Goal: Task Accomplishment & Management: Manage account settings

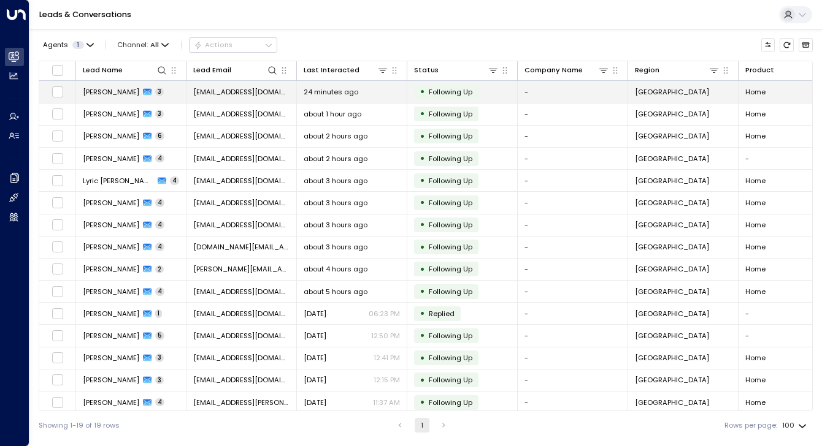
click at [99, 92] on span "[PERSON_NAME]" at bounding box center [111, 92] width 56 height 10
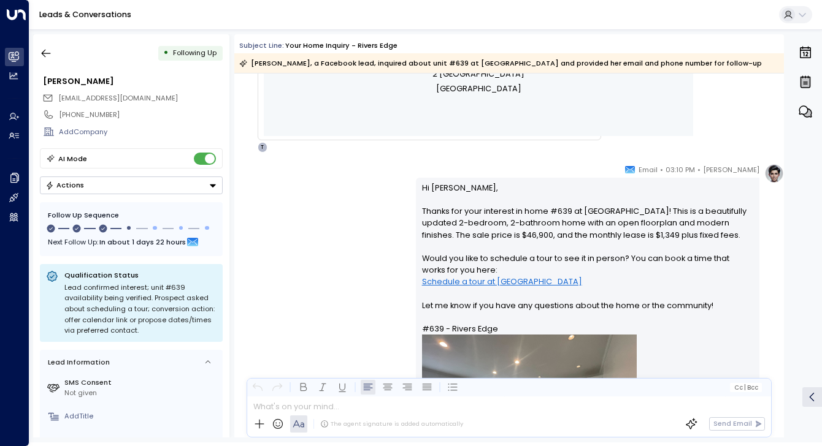
scroll to position [586, 0]
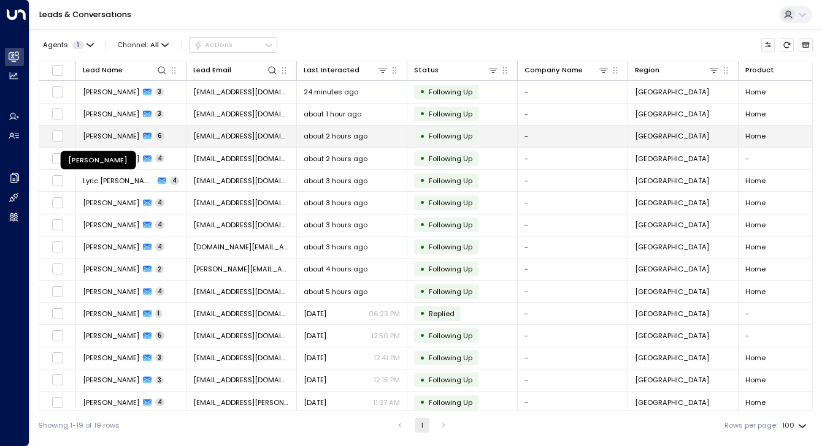
click at [139, 137] on span "[PERSON_NAME]" at bounding box center [111, 136] width 56 height 10
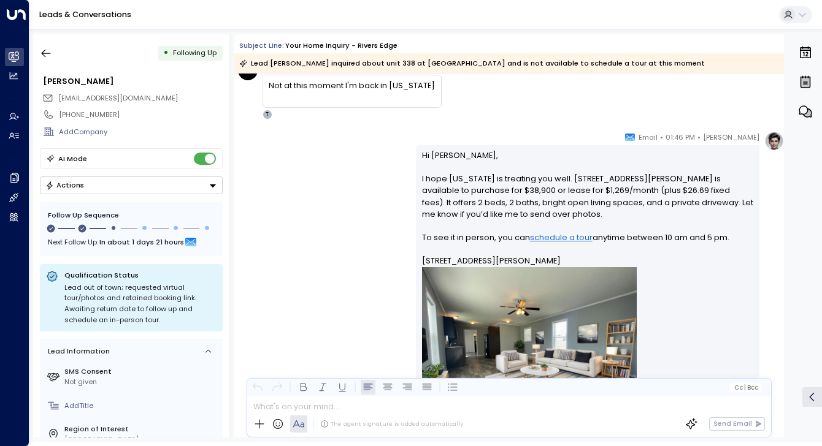
scroll to position [1285, 0]
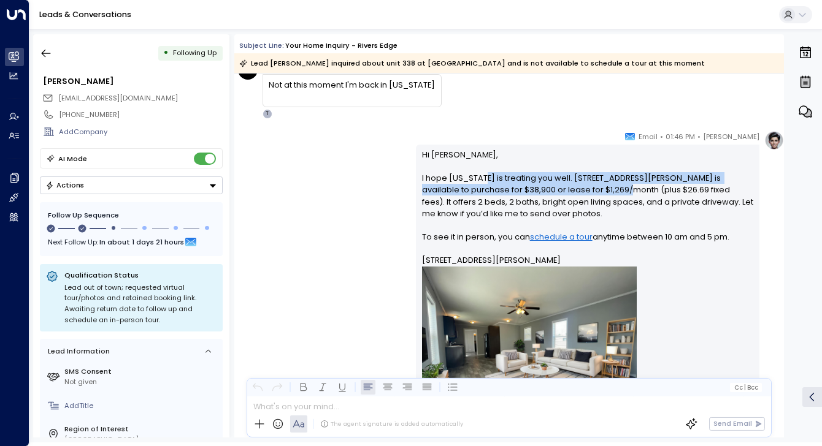
drag, startPoint x: 486, startPoint y: 176, endPoint x: 589, endPoint y: 185, distance: 102.8
click at [589, 185] on p "Hi [PERSON_NAME], I hope [US_STATE] is treating you well. [STREET_ADDRESS][PERS…" at bounding box center [588, 300] width 332 height 302
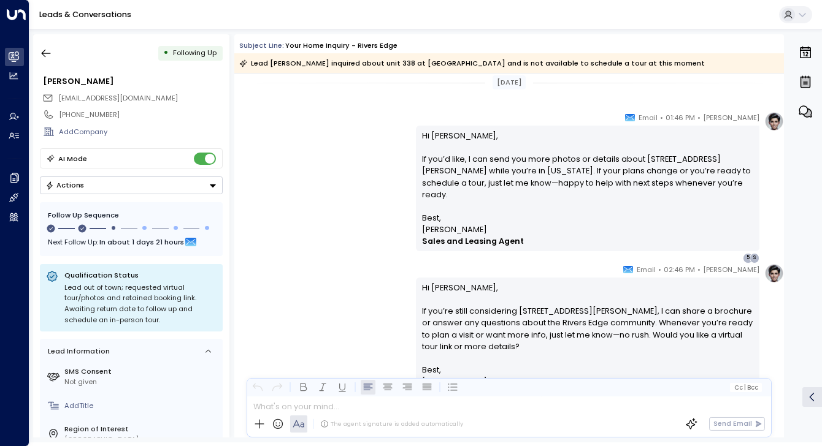
scroll to position [1809, 0]
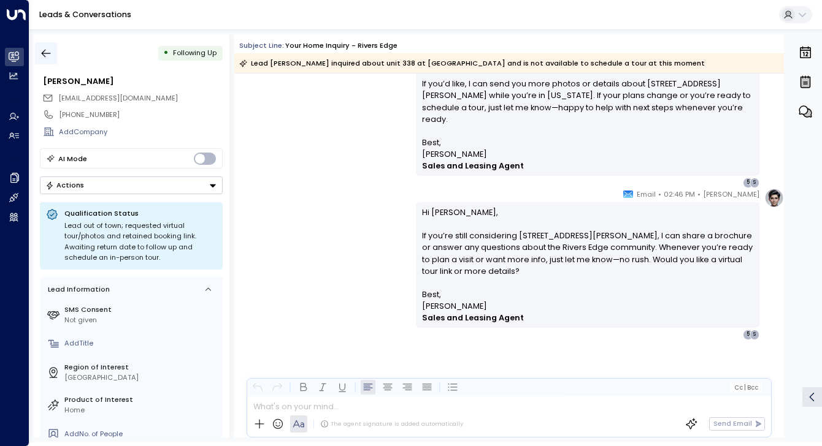
click at [44, 52] on icon "button" at bounding box center [46, 53] width 12 height 12
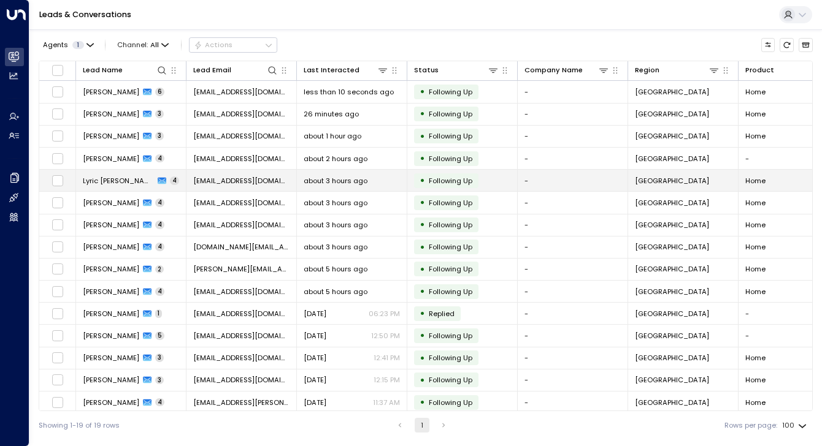
scroll to position [90, 0]
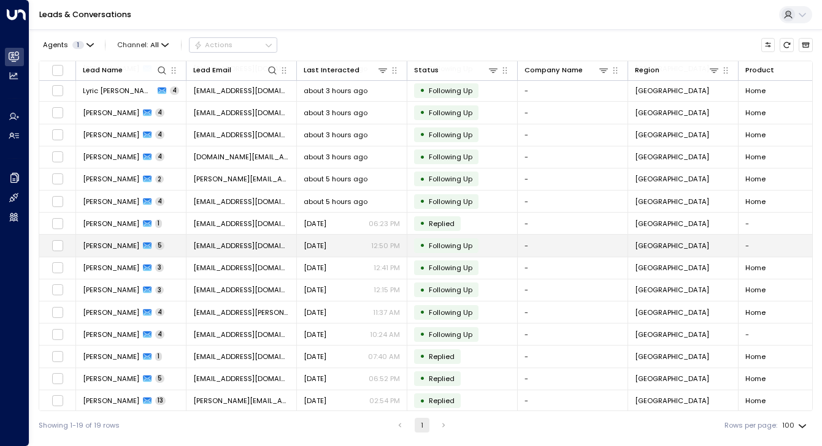
click at [116, 241] on span "[PERSON_NAME]" at bounding box center [111, 246] width 56 height 10
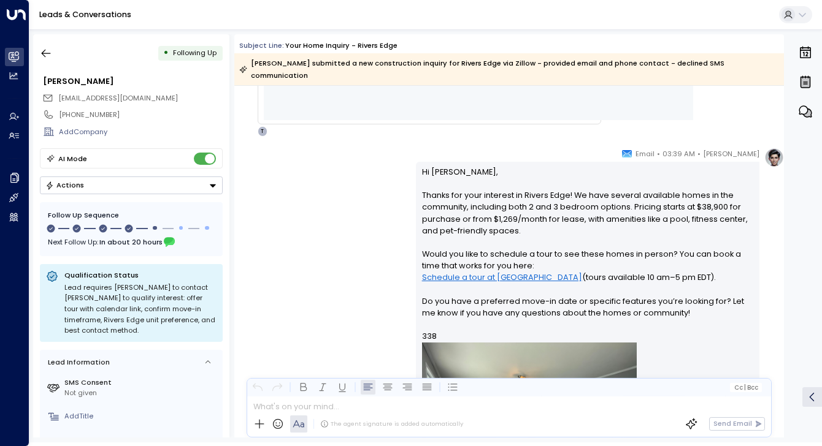
scroll to position [611, 0]
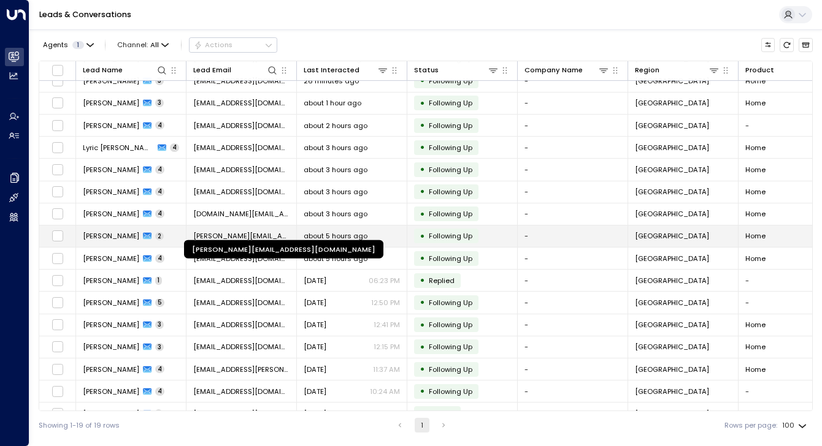
scroll to position [90, 0]
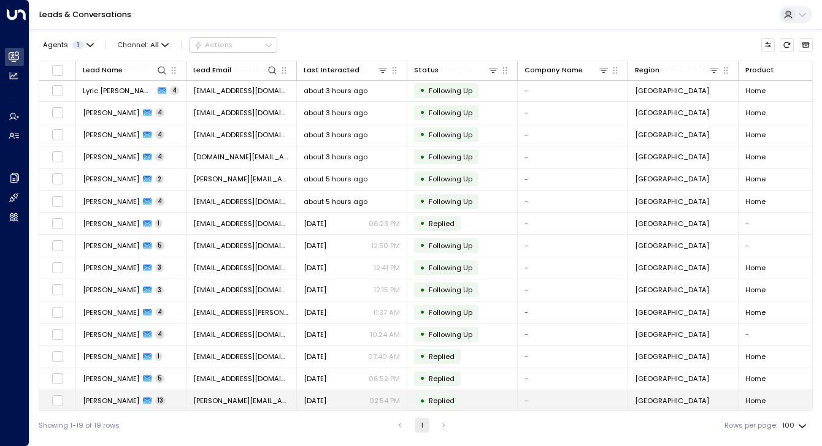
click at [122, 397] on span "[PERSON_NAME]" at bounding box center [111, 401] width 56 height 10
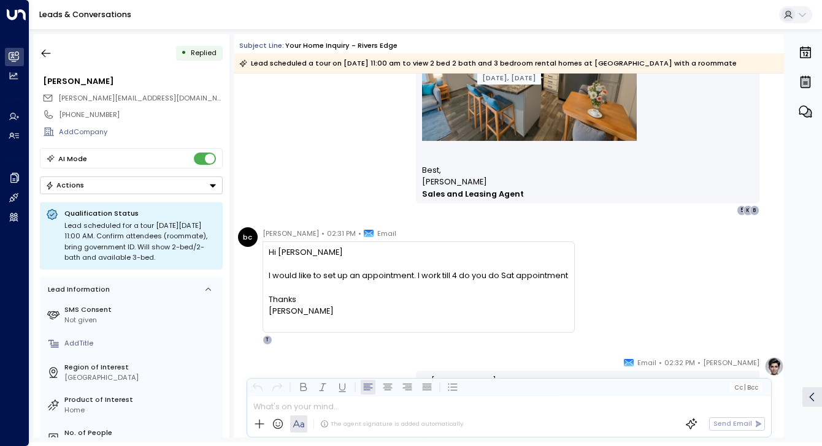
scroll to position [1129, 0]
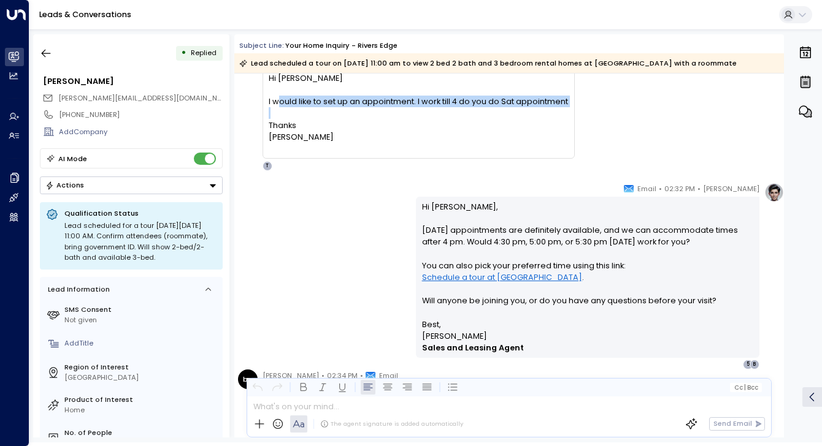
drag, startPoint x: 280, startPoint y: 107, endPoint x: 544, endPoint y: 109, distance: 264.3
click at [544, 109] on div "Hi [PERSON_NAME] would like to set up an appointment. I work till 4 do you do S…" at bounding box center [418, 107] width 299 height 71
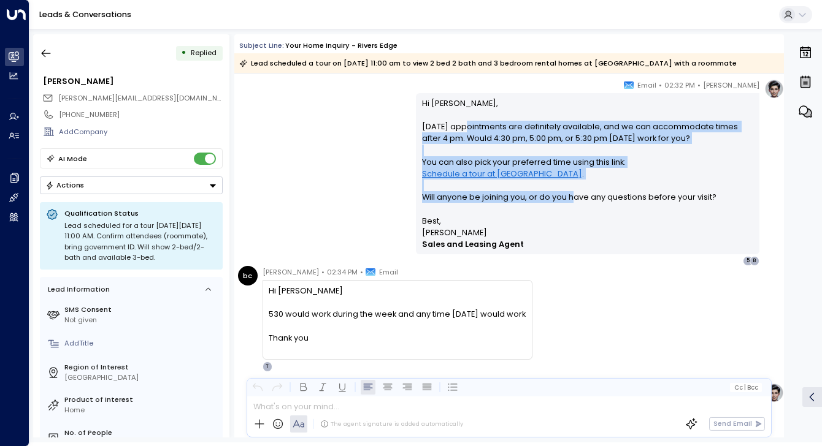
drag, startPoint x: 462, startPoint y: 129, endPoint x: 569, endPoint y: 183, distance: 120.4
click at [569, 183] on p "Hi [PERSON_NAME], [DATE] appointments are definitely available, and we can acco…" at bounding box center [588, 156] width 332 height 118
click at [581, 169] on p "Hi [PERSON_NAME], [DATE] appointments are definitely available, and we can acco…" at bounding box center [588, 156] width 332 height 118
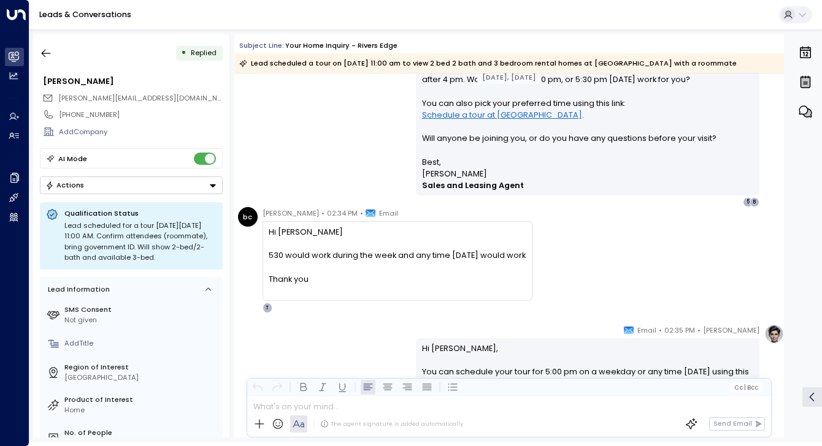
scroll to position [1461, 0]
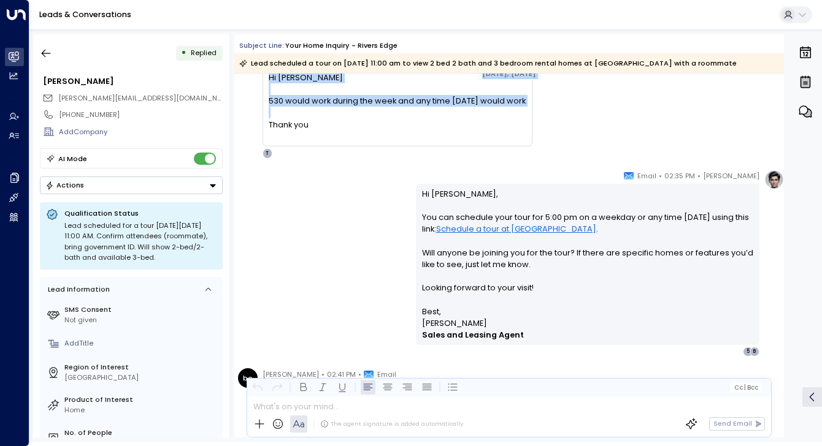
drag, startPoint x: 298, startPoint y: 94, endPoint x: 305, endPoint y: 79, distance: 17.0
click at [305, 79] on div "[DATE], [DATE] [DATE], [DATE] [PERSON_NAME] • 02:32 PM • Email Hi [PERSON_NAME]…" at bounding box center [508, 179] width 549 height 3103
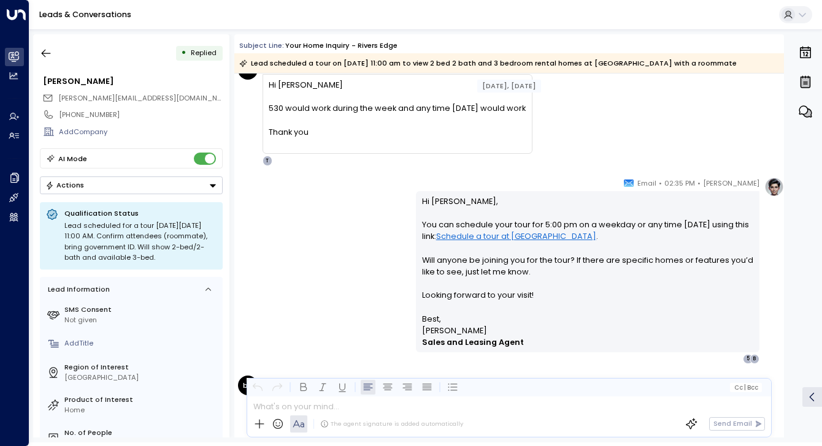
click at [405, 133] on div "Thank you" at bounding box center [397, 132] width 257 height 12
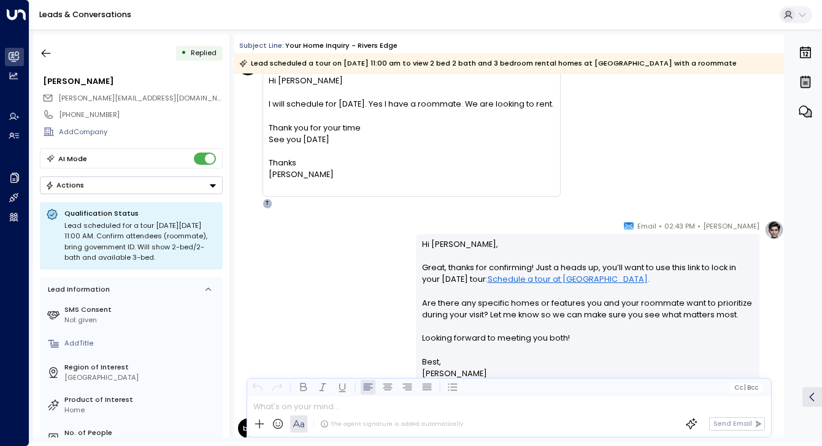
scroll to position [1812, 0]
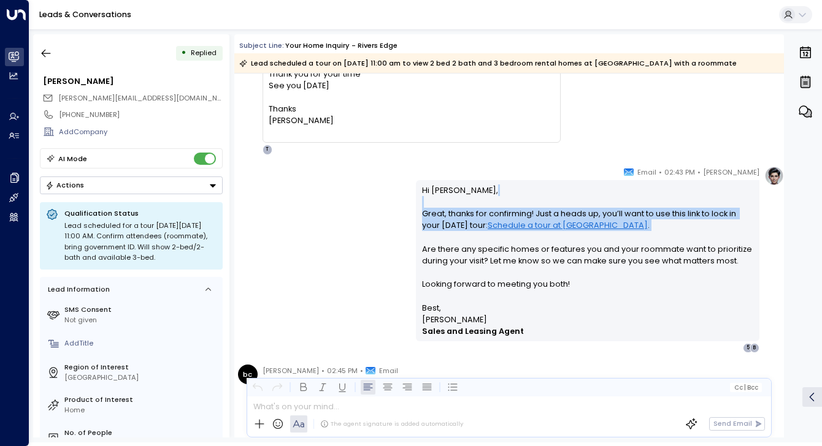
drag, startPoint x: 433, startPoint y: 207, endPoint x: 546, endPoint y: 232, distance: 116.2
click at [546, 232] on p "Hi [PERSON_NAME], Great, thanks for confirming! Just a heads up, you’ll want to…" at bounding box center [588, 244] width 332 height 118
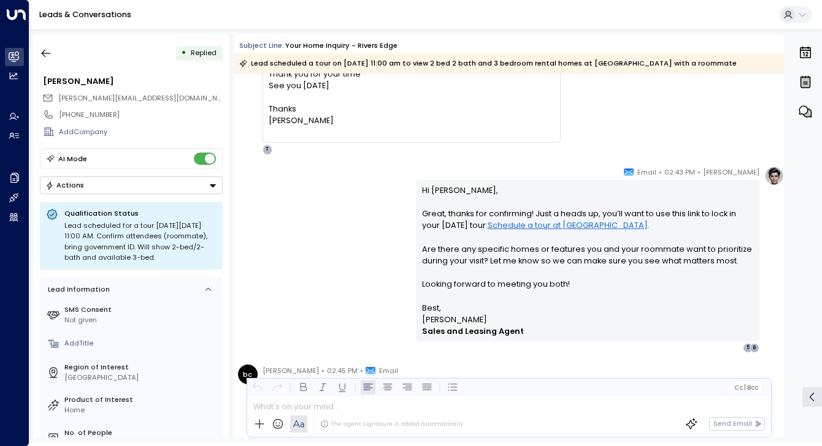
click at [494, 288] on p "Hi [PERSON_NAME], Great, thanks for confirming! Just a heads up, you’ll want to…" at bounding box center [588, 244] width 332 height 118
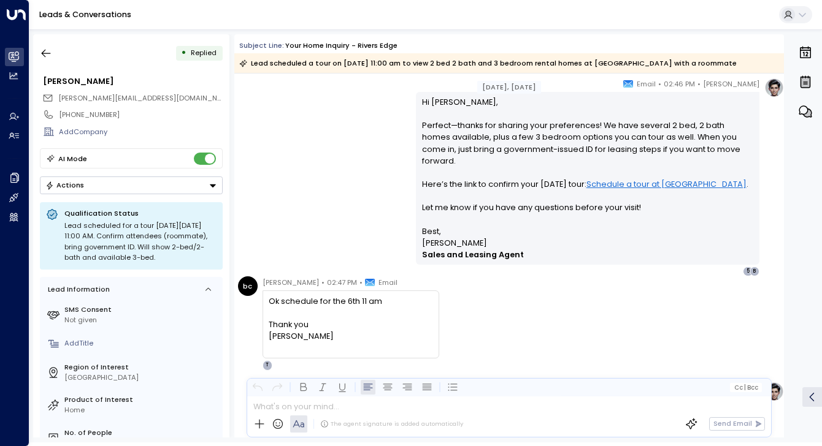
scroll to position [2272, 0]
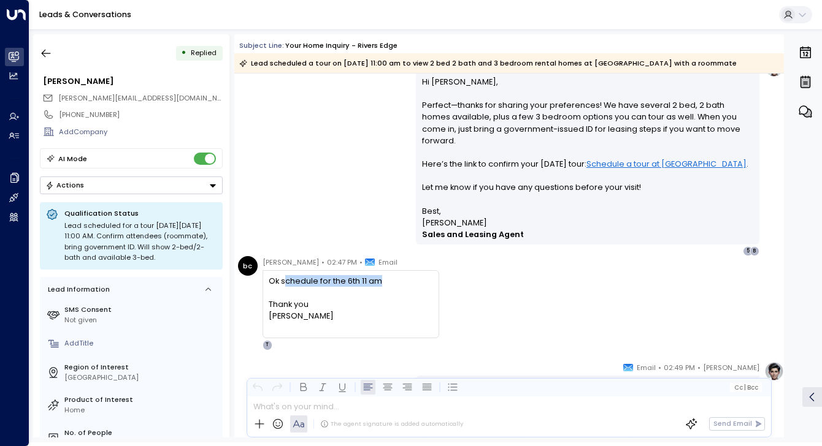
drag, startPoint x: 283, startPoint y: 281, endPoint x: 385, endPoint y: 286, distance: 101.9
click at [385, 286] on div "Ok schedule for the 6th 11 am Thank you [PERSON_NAME]" at bounding box center [351, 298] width 164 height 47
click at [575, 278] on div "bc [PERSON_NAME] • 02:47 PM • Email Ok schedule for the 6th 11 am Thank you [PE…" at bounding box center [511, 303] width 546 height 94
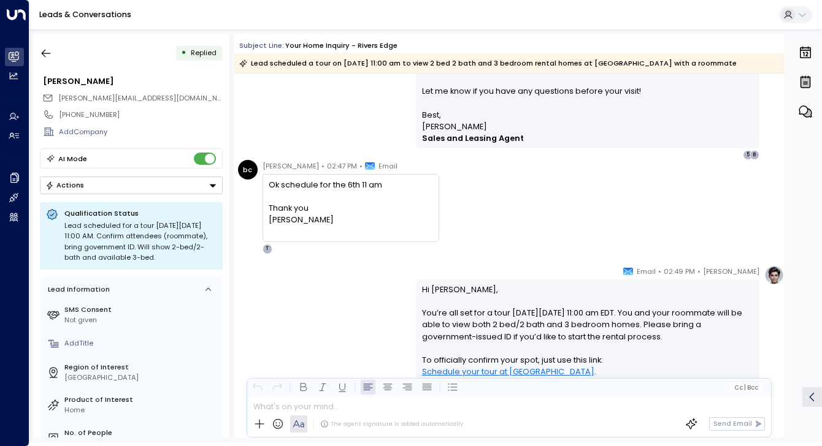
scroll to position [2484, 0]
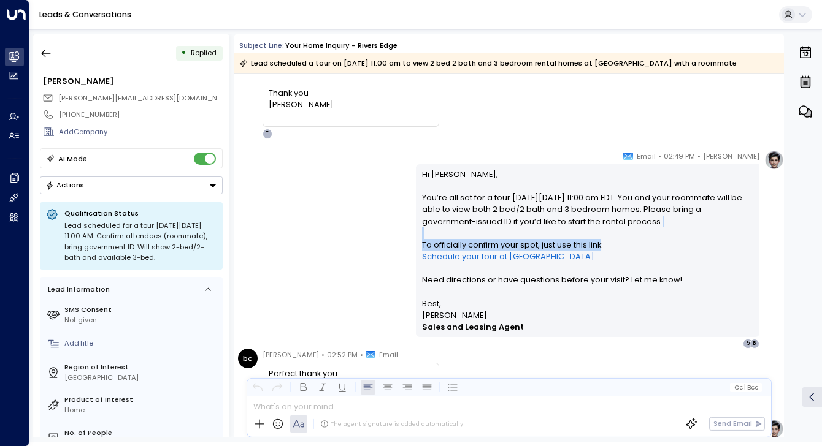
drag, startPoint x: 441, startPoint y: 237, endPoint x: 598, endPoint y: 246, distance: 157.8
click at [598, 246] on p "Hi [PERSON_NAME], You’re all set for a tour [DATE][DATE] 11:00 am EDT. You and …" at bounding box center [588, 233] width 332 height 129
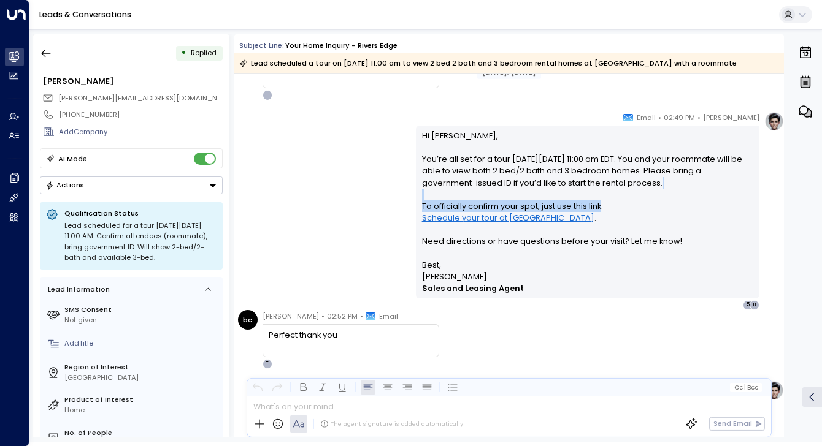
scroll to position [2378, 0]
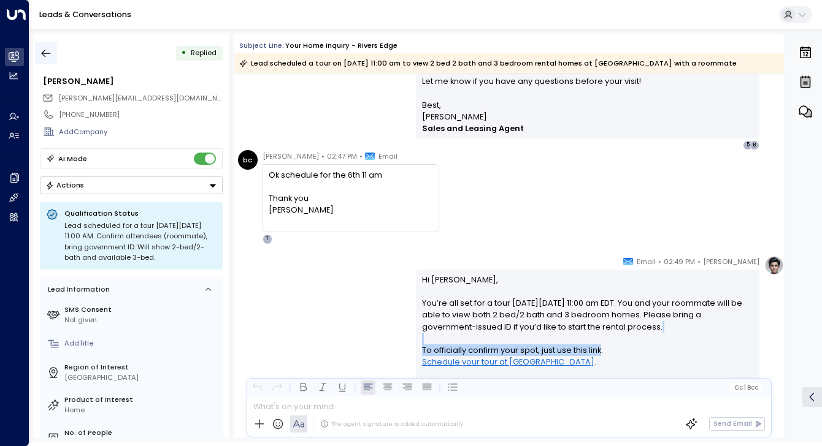
click at [45, 57] on icon "button" at bounding box center [46, 53] width 12 height 12
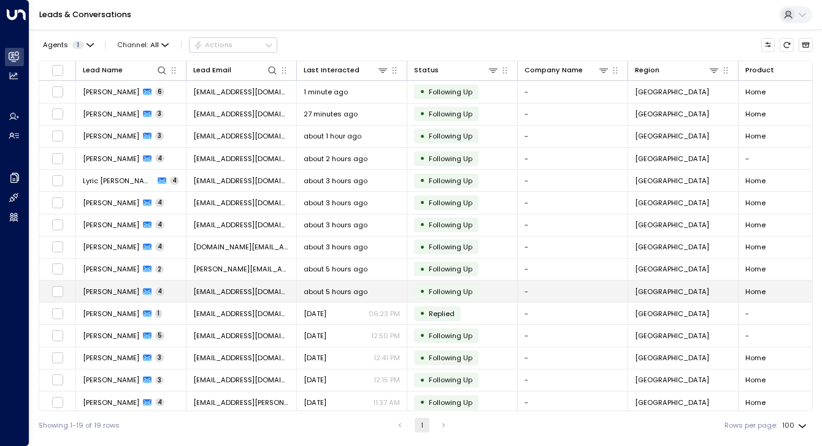
scroll to position [90, 0]
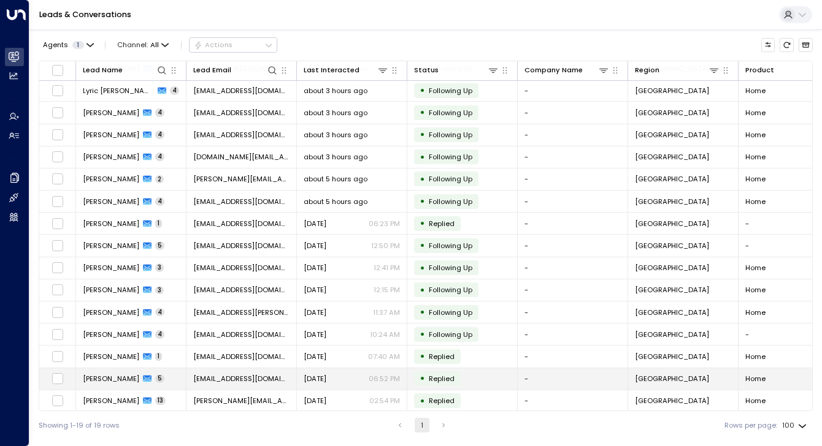
click at [107, 378] on span "[PERSON_NAME]" at bounding box center [111, 379] width 56 height 10
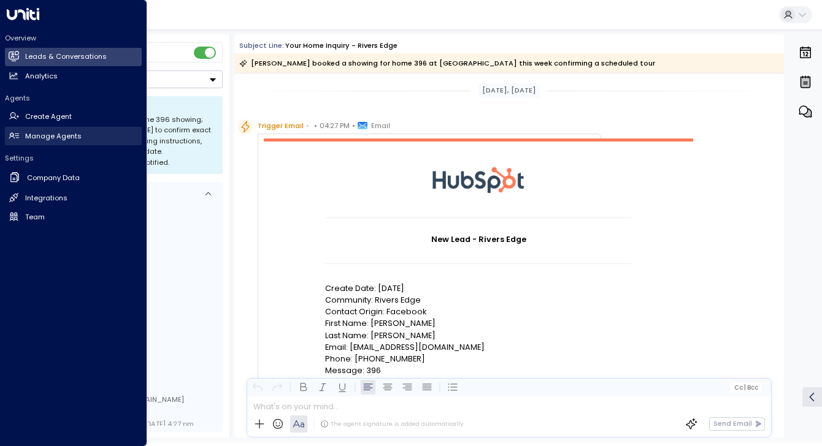
click at [50, 140] on h2 "Manage Agents" at bounding box center [53, 136] width 56 height 10
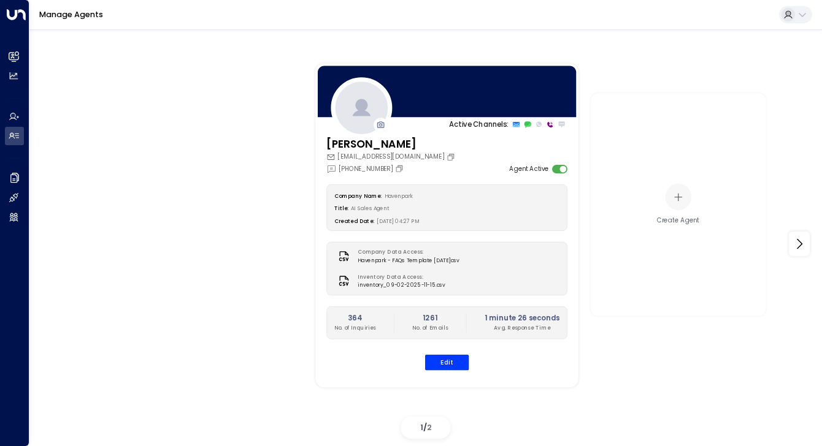
click at [371, 188] on div "Company Name: Havenpark Title: AI Sales Agent Created Date: [DATE] 04:27 PM" at bounding box center [446, 208] width 241 height 47
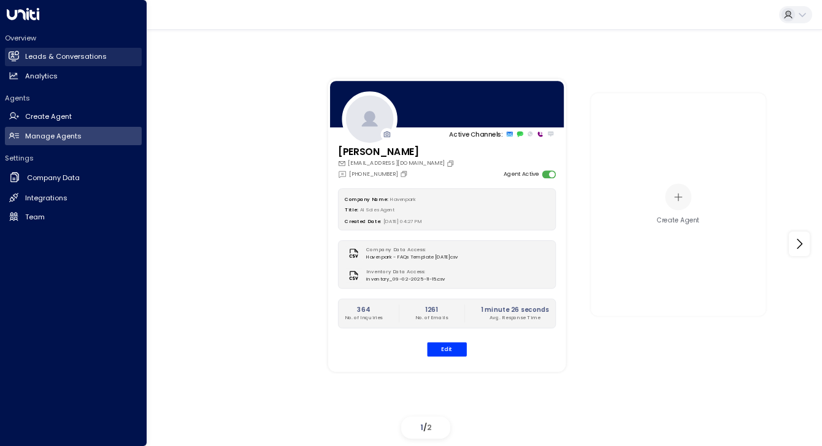
click at [37, 59] on h2 "Leads & Conversations" at bounding box center [66, 57] width 82 height 10
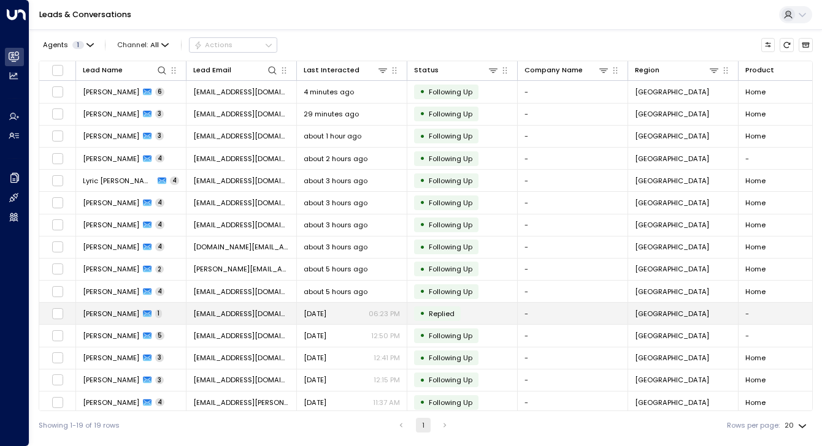
scroll to position [90, 0]
